Goal: Information Seeking & Learning: Learn about a topic

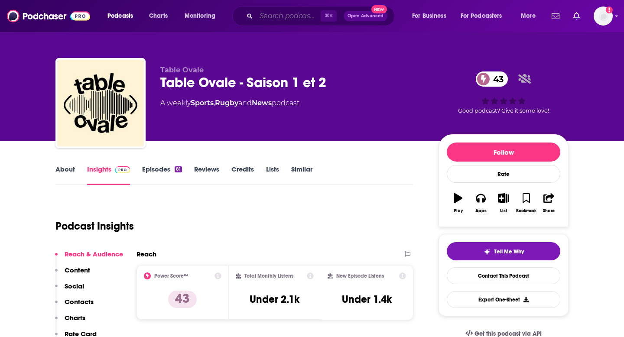
click at [269, 16] on input "Search podcasts, credits, & more..." at bounding box center [288, 16] width 65 height 14
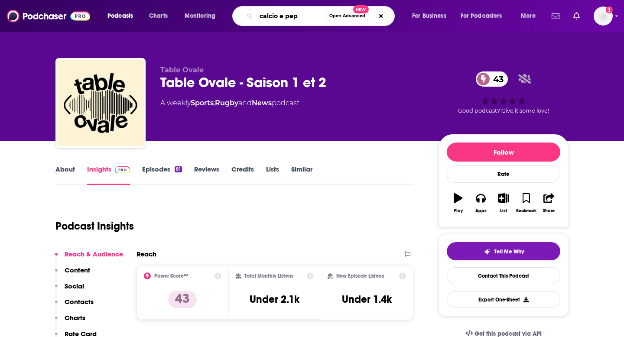
type input "calcio e pepe"
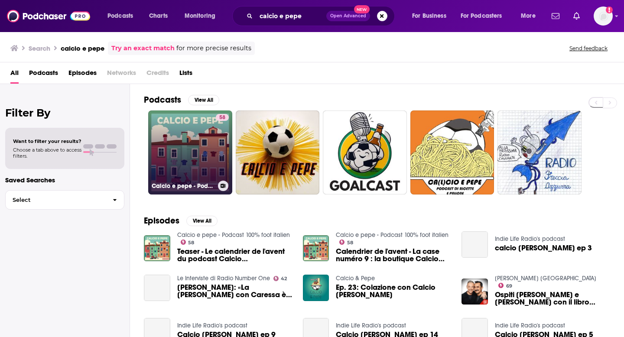
click at [218, 137] on div "58" at bounding box center [222, 147] width 13 height 67
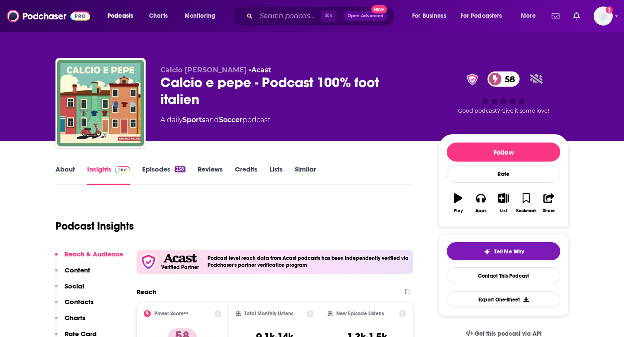
click at [169, 170] on link "Episodes 238" at bounding box center [163, 175] width 43 height 20
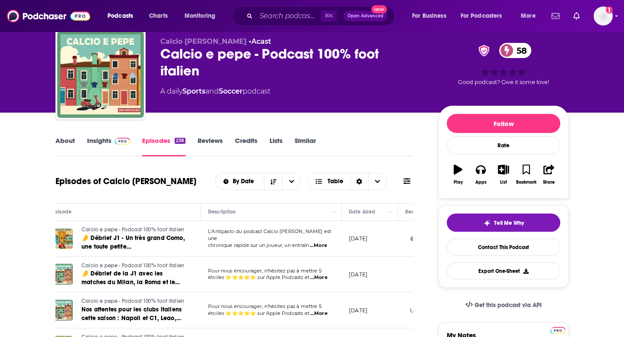
scroll to position [0, 23]
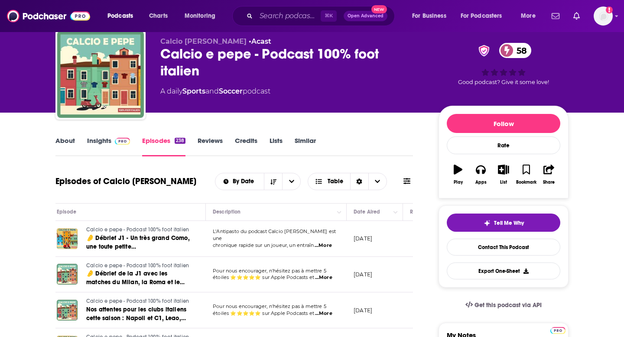
click at [321, 278] on span "...More" at bounding box center [323, 277] width 17 height 7
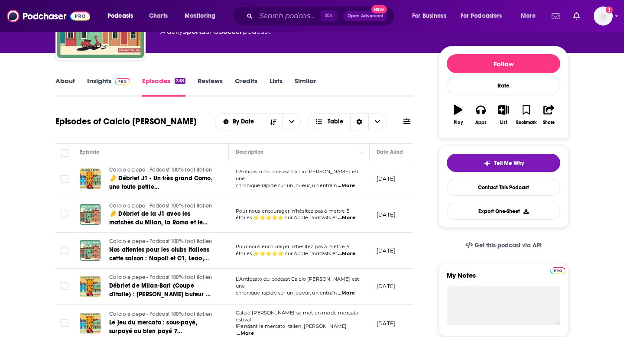
scroll to position [90, 0]
